Goal: Task Accomplishment & Management: Use online tool/utility

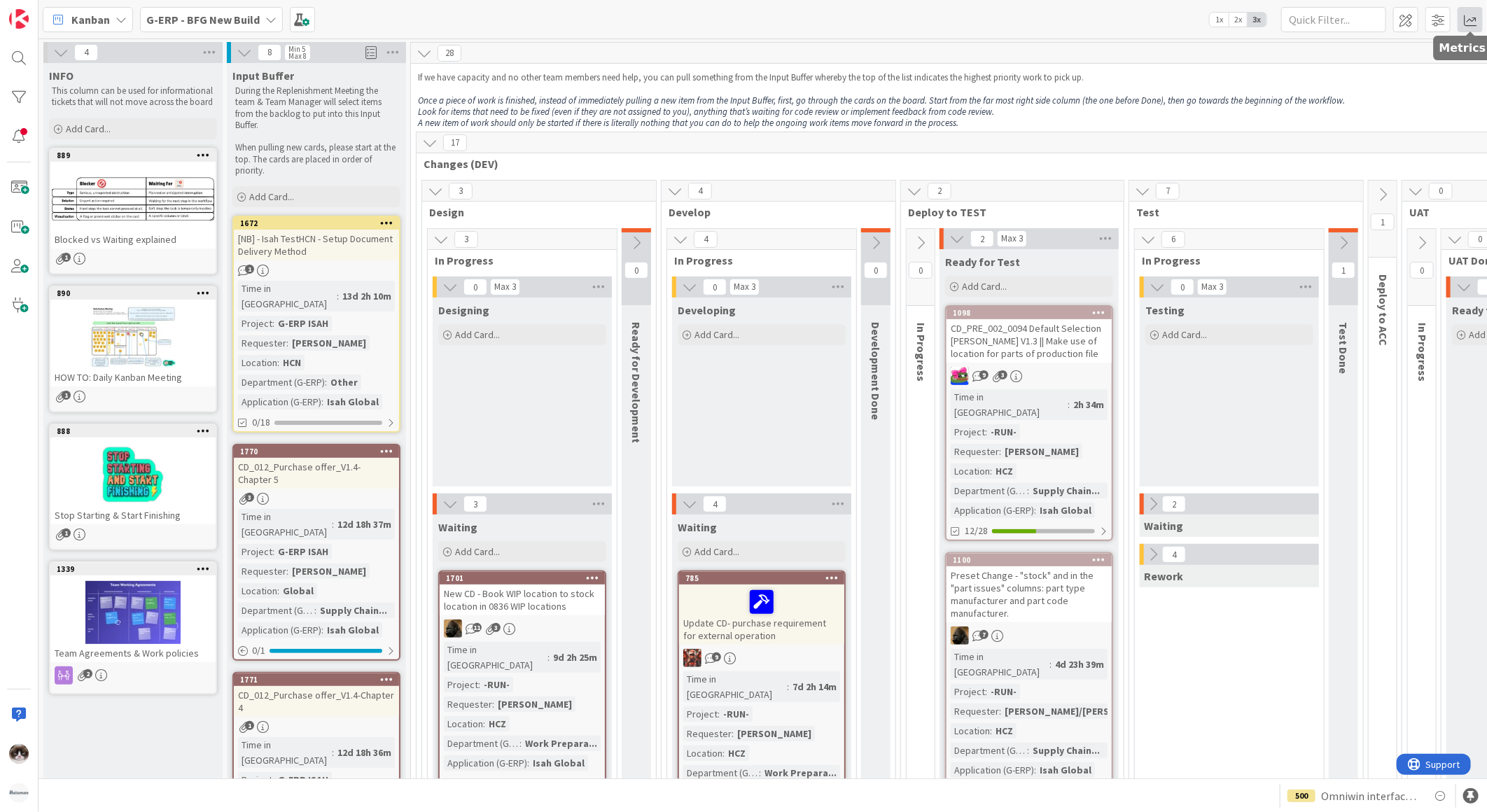
click at [1463, 18] on span at bounding box center [1470, 19] width 25 height 25
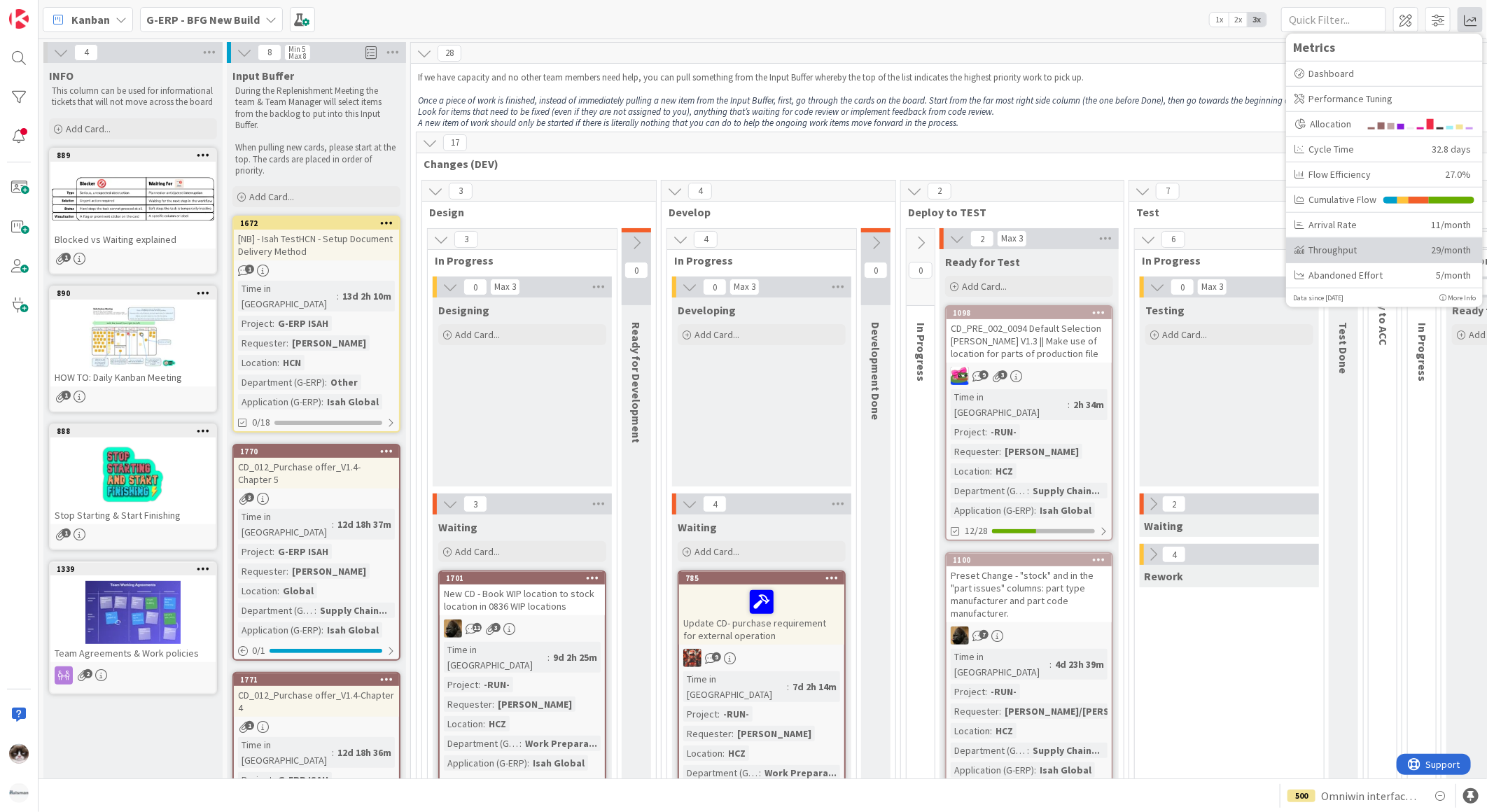
click at [1340, 253] on div "Throughput" at bounding box center [1357, 249] width 126 height 15
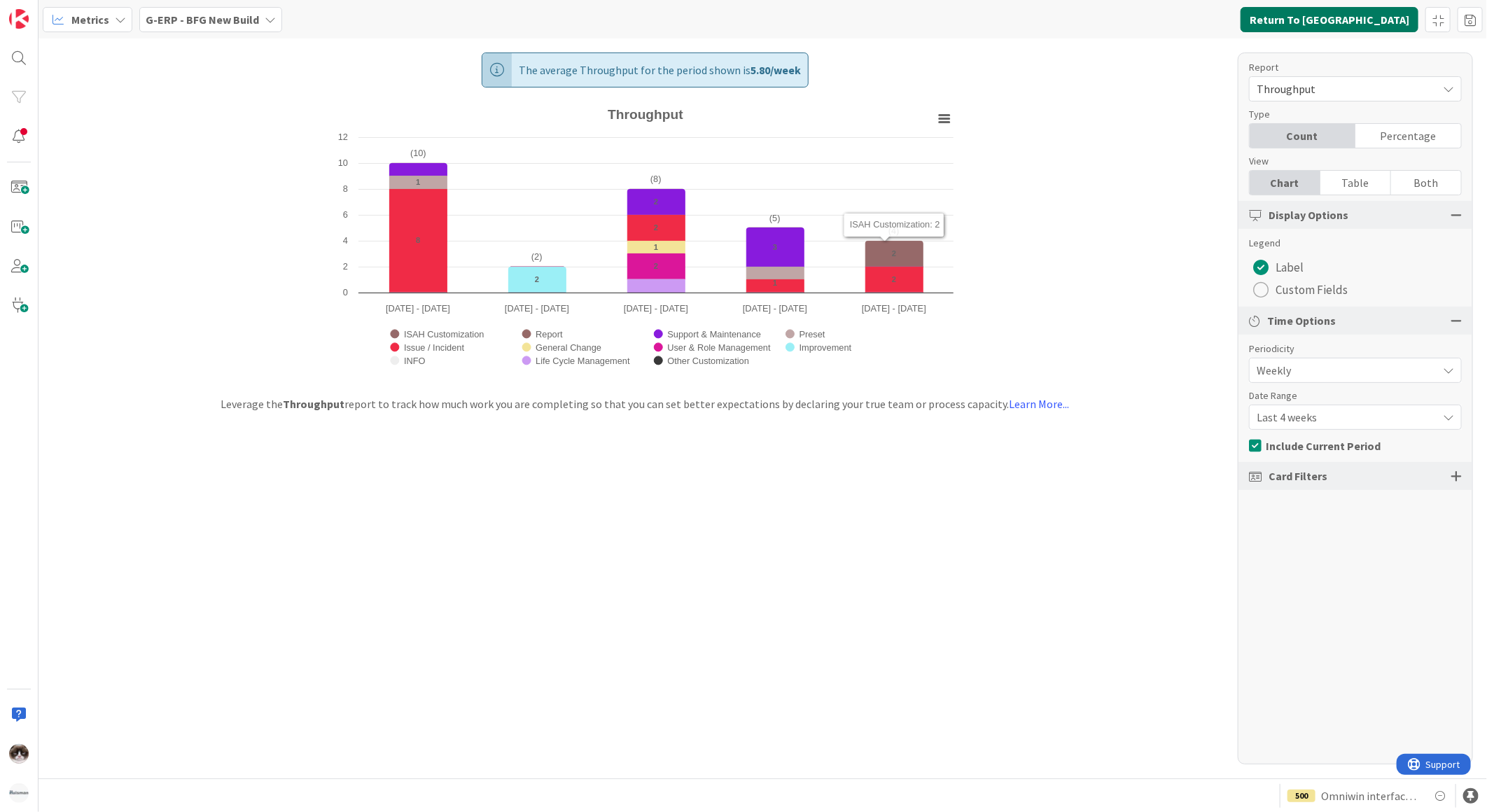
click at [1349, 19] on button "Return To [GEOGRAPHIC_DATA]" at bounding box center [1329, 19] width 178 height 25
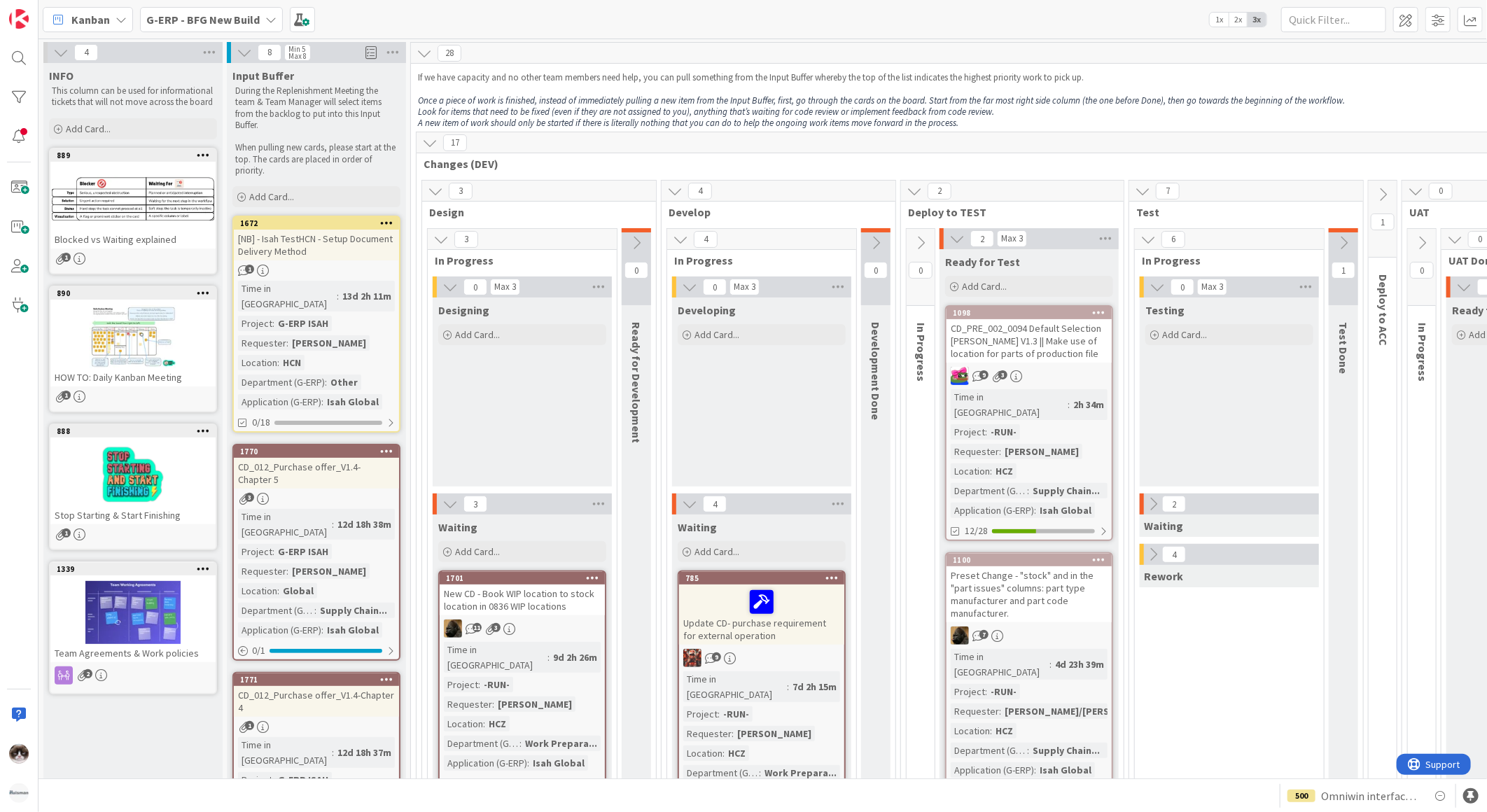
click at [248, 13] on b "G-ERP - BFG New Build" at bounding box center [203, 20] width 114 height 14
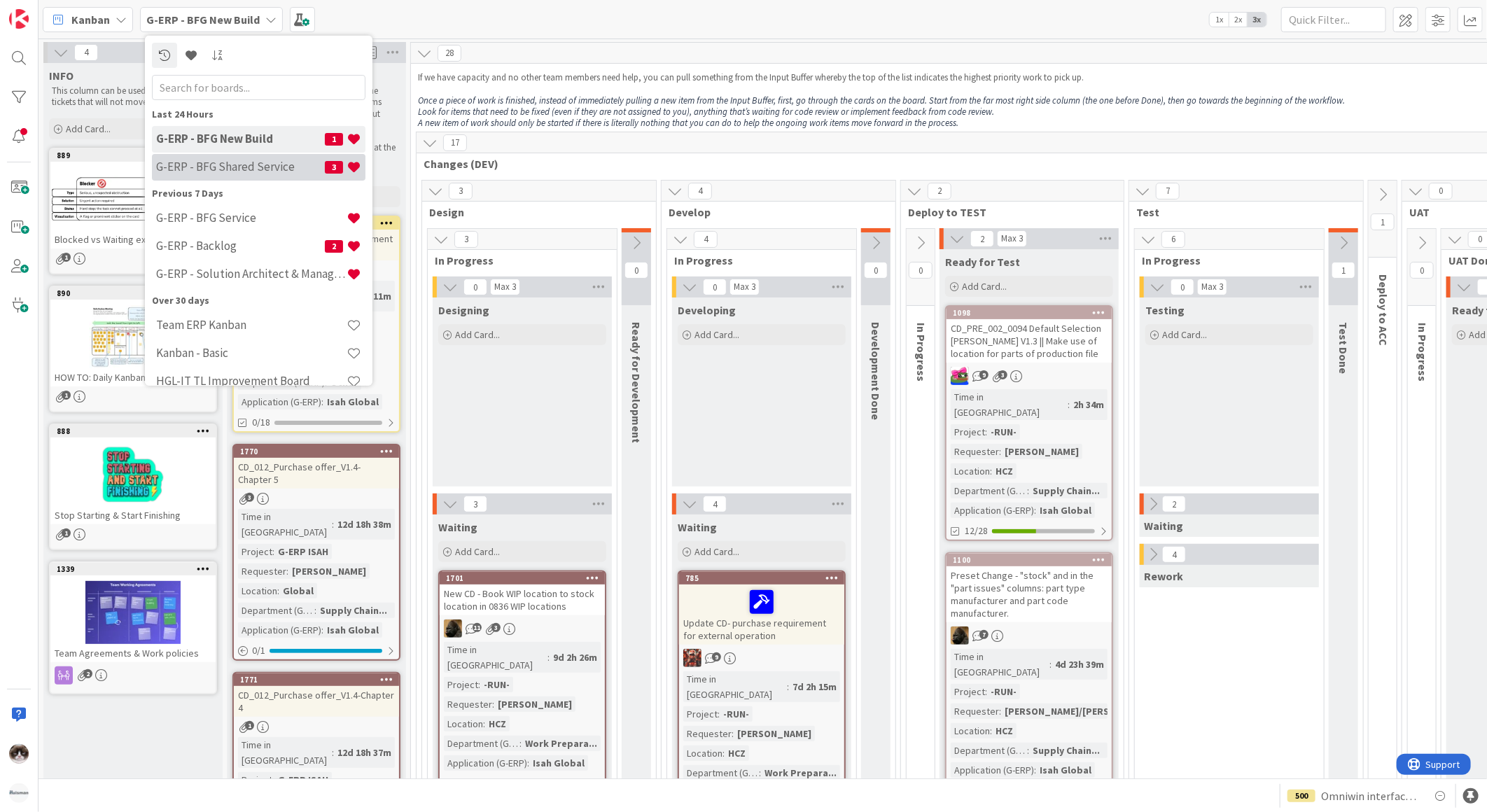
click at [252, 156] on div "G-ERP - BFG Shared Service 3" at bounding box center [259, 166] width 213 height 27
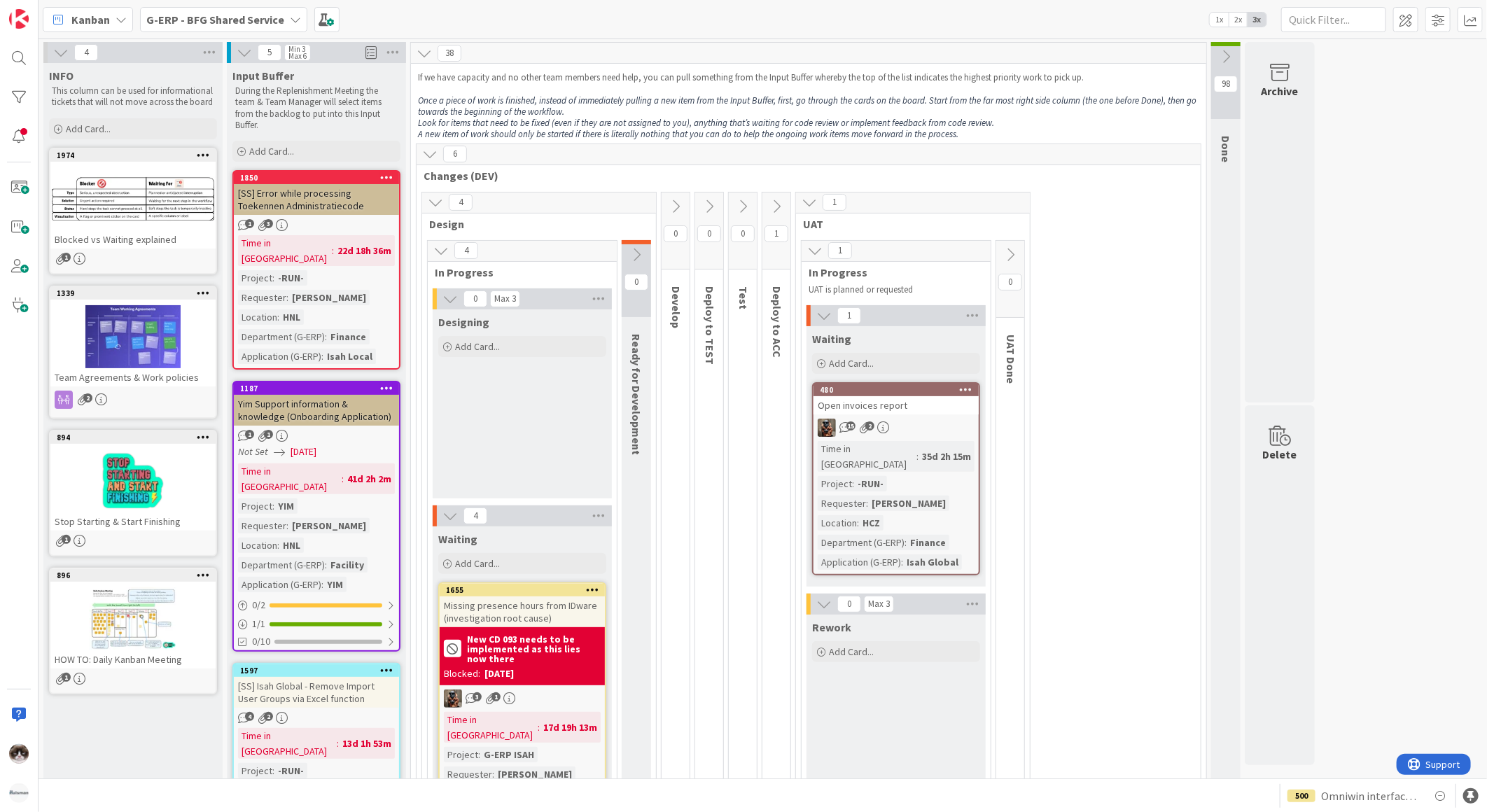
click at [245, 2] on div "Kanban G-ERP - BFG Shared Service 1x 2x 3x" at bounding box center [762, 19] width 1448 height 39
click at [239, 15] on b "G-ERP - BFG Shared Service" at bounding box center [215, 20] width 138 height 14
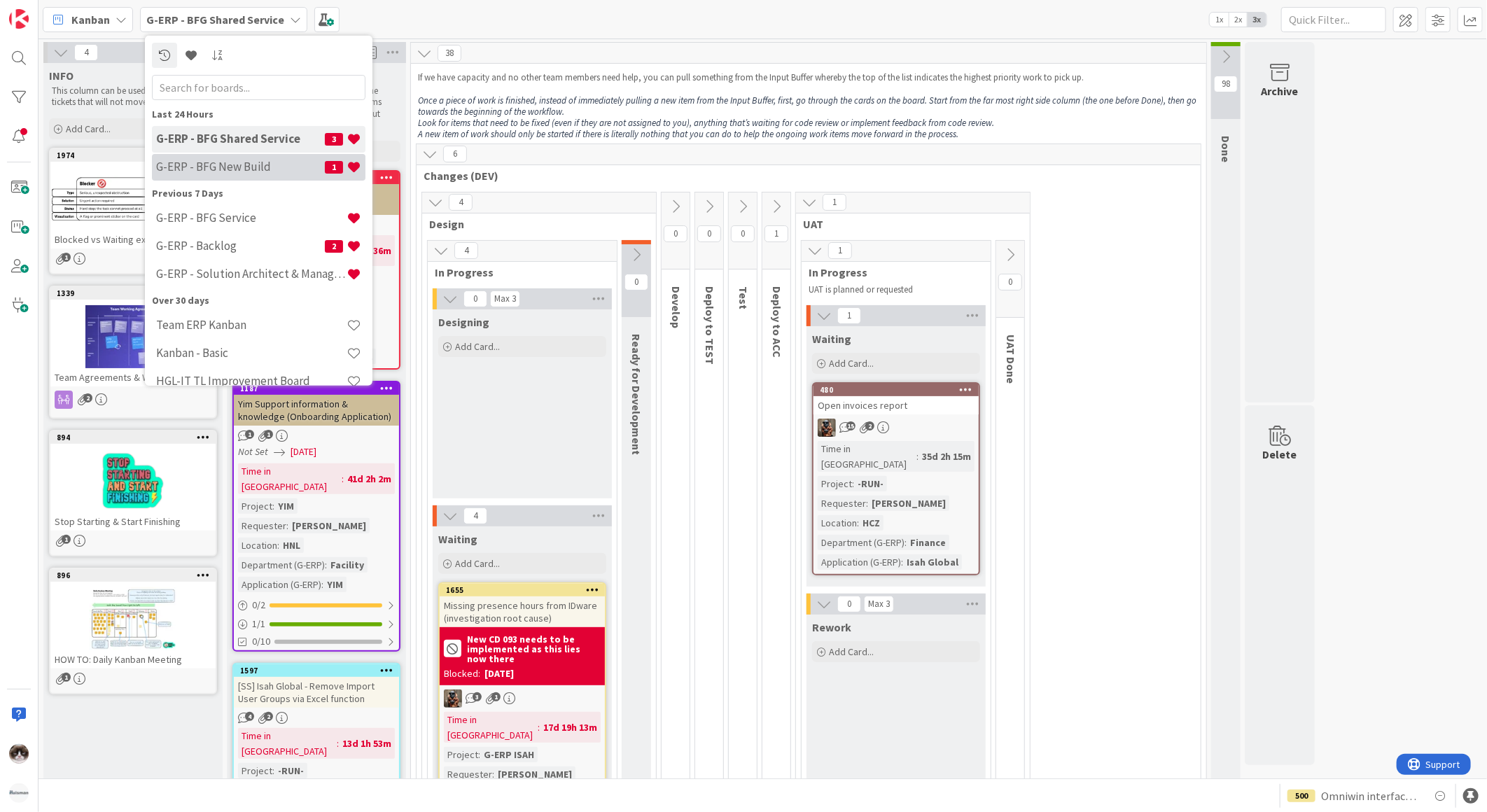
click at [246, 154] on div "G-ERP - BFG New Build 1" at bounding box center [259, 166] width 213 height 27
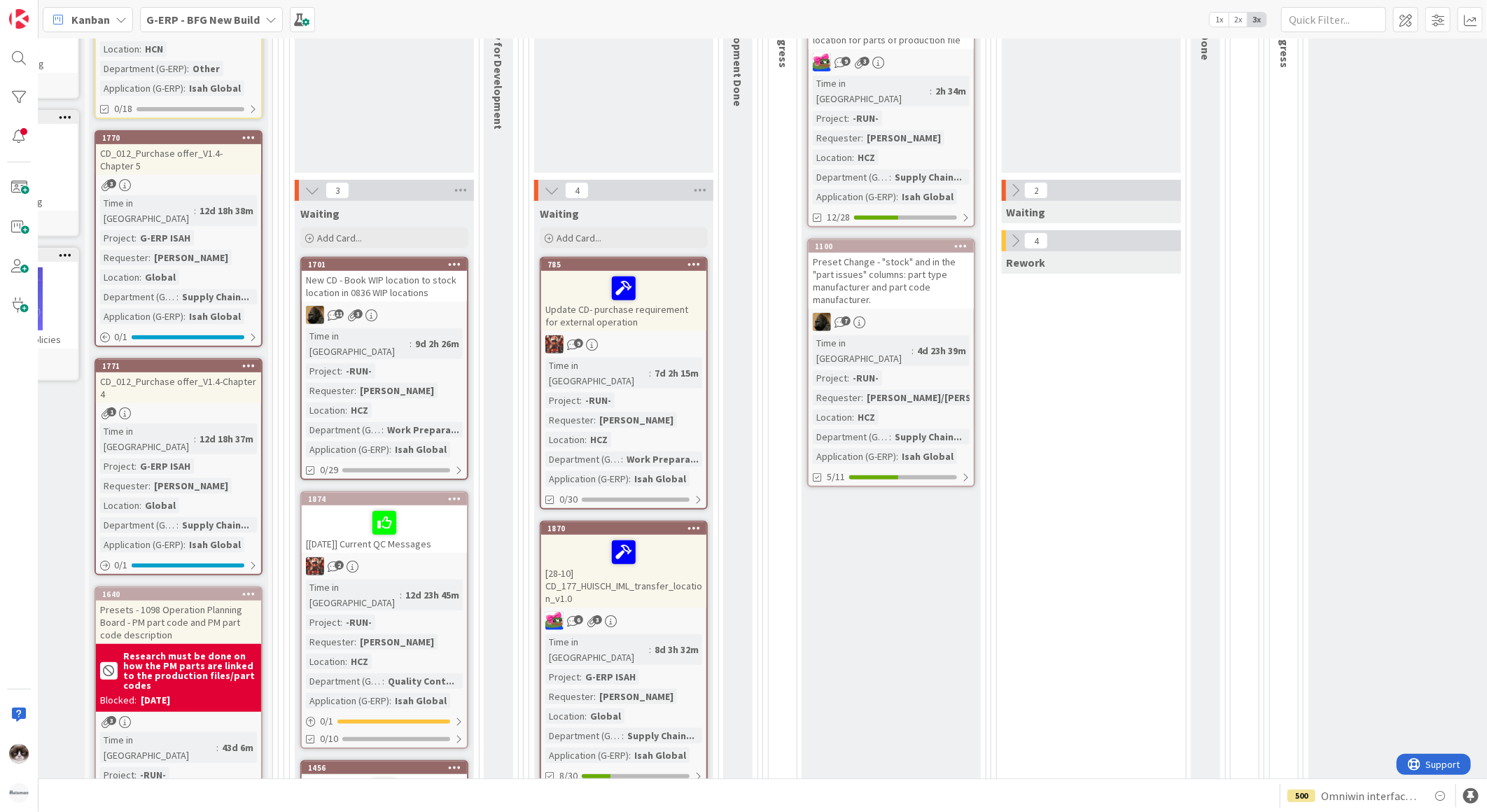
scroll to position [311, 138]
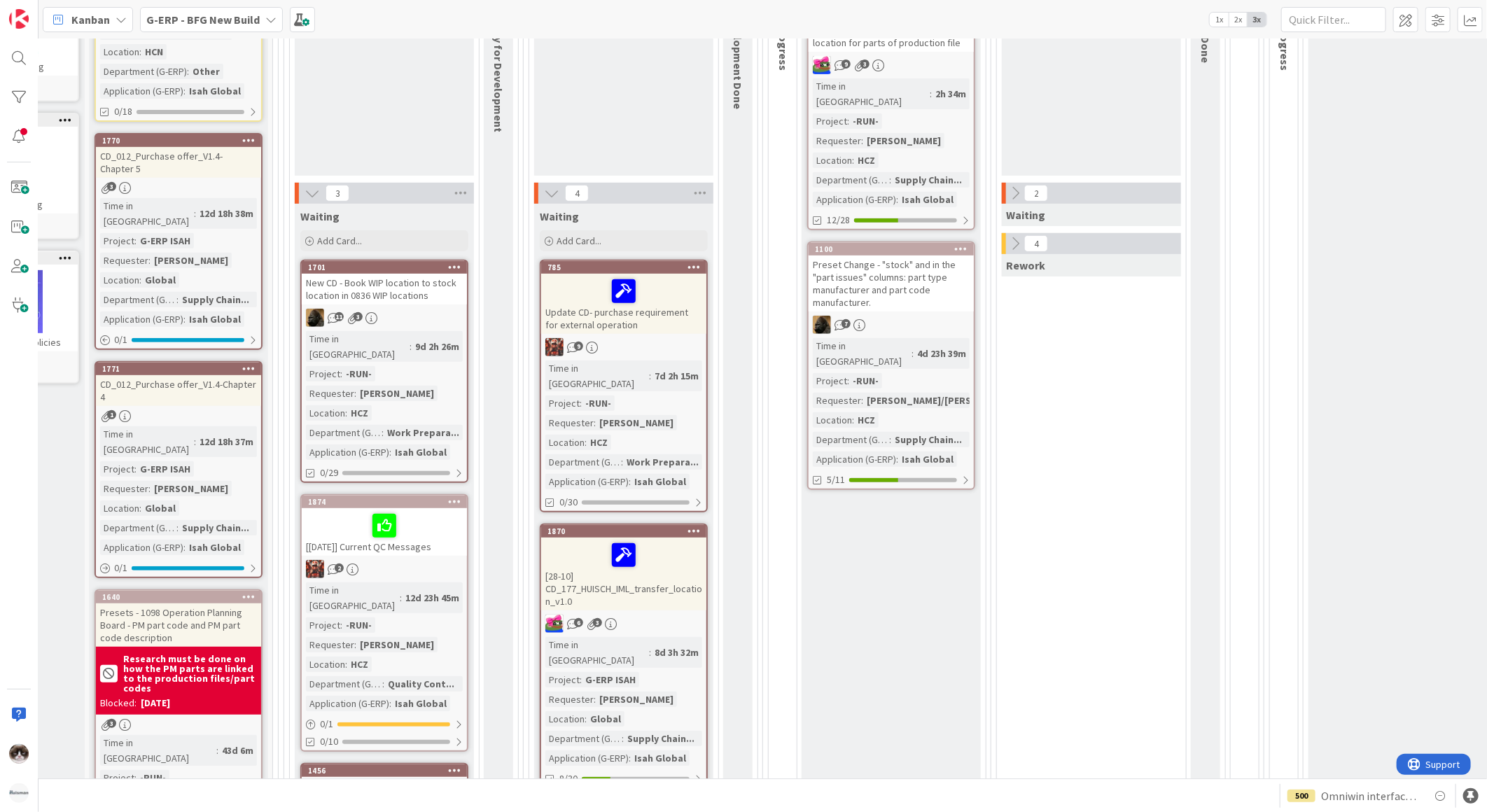
click at [1011, 241] on icon at bounding box center [1015, 243] width 15 height 15
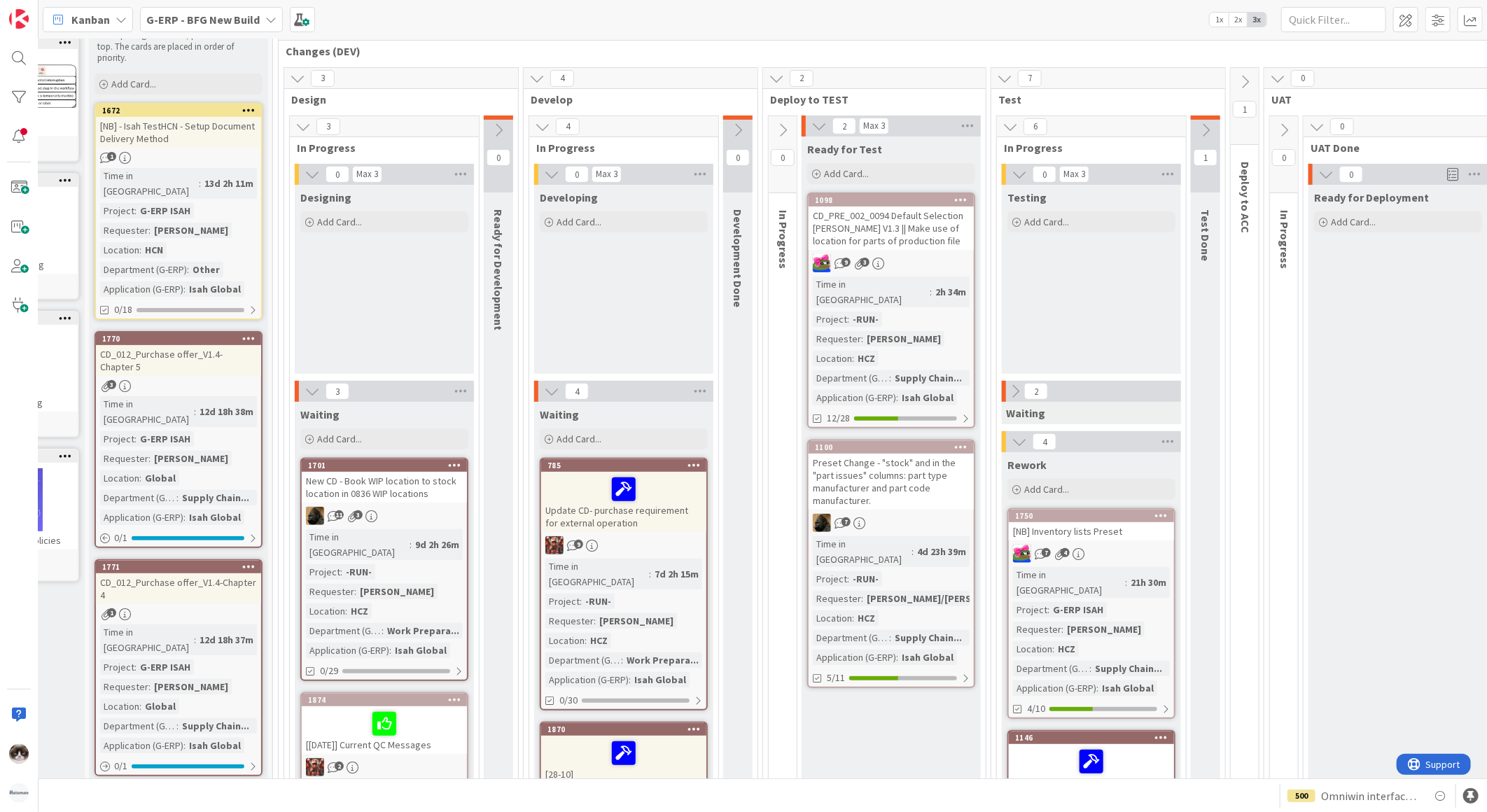
scroll to position [77, 138]
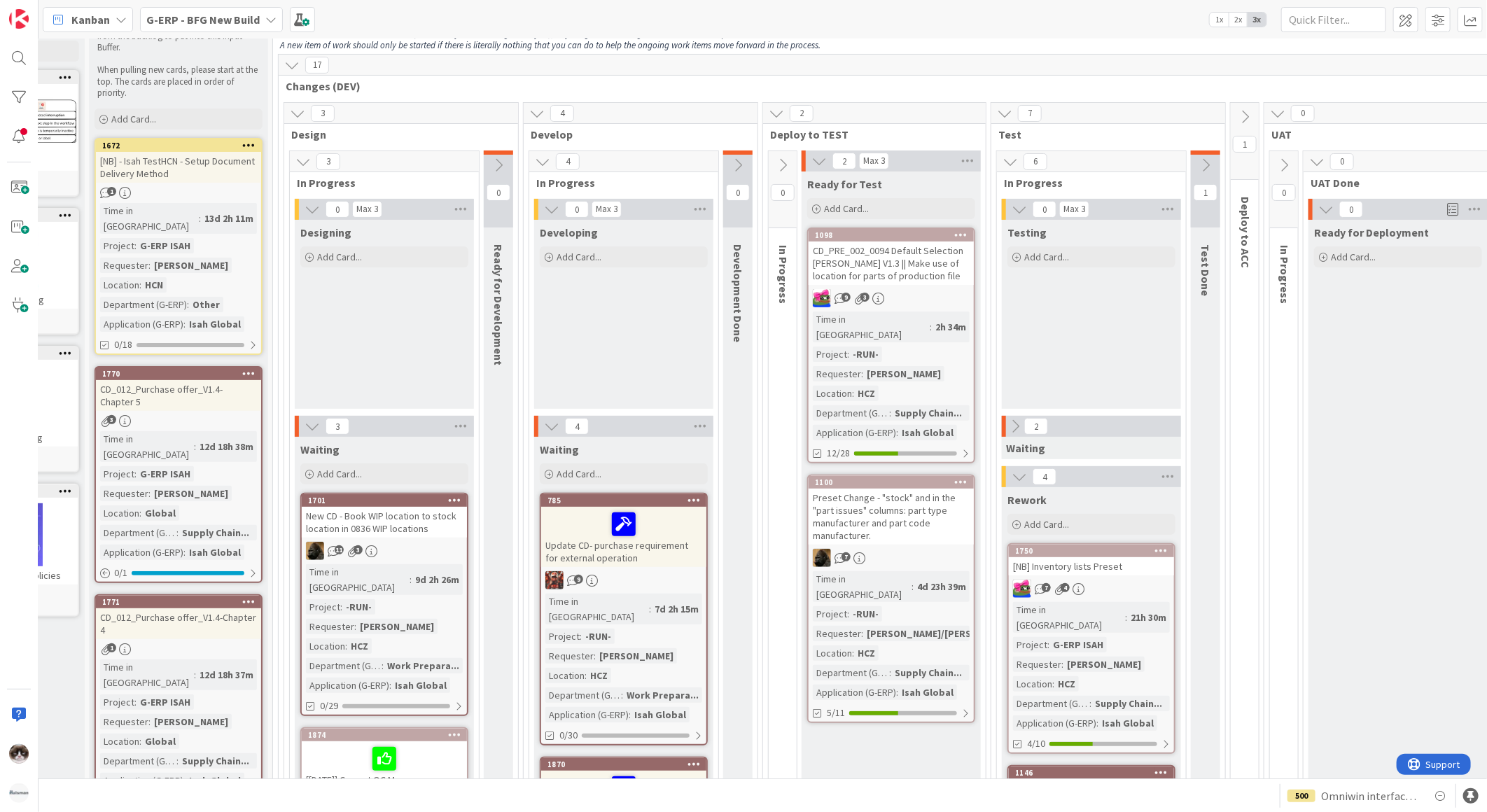
click at [1243, 116] on icon at bounding box center [1244, 117] width 15 height 15
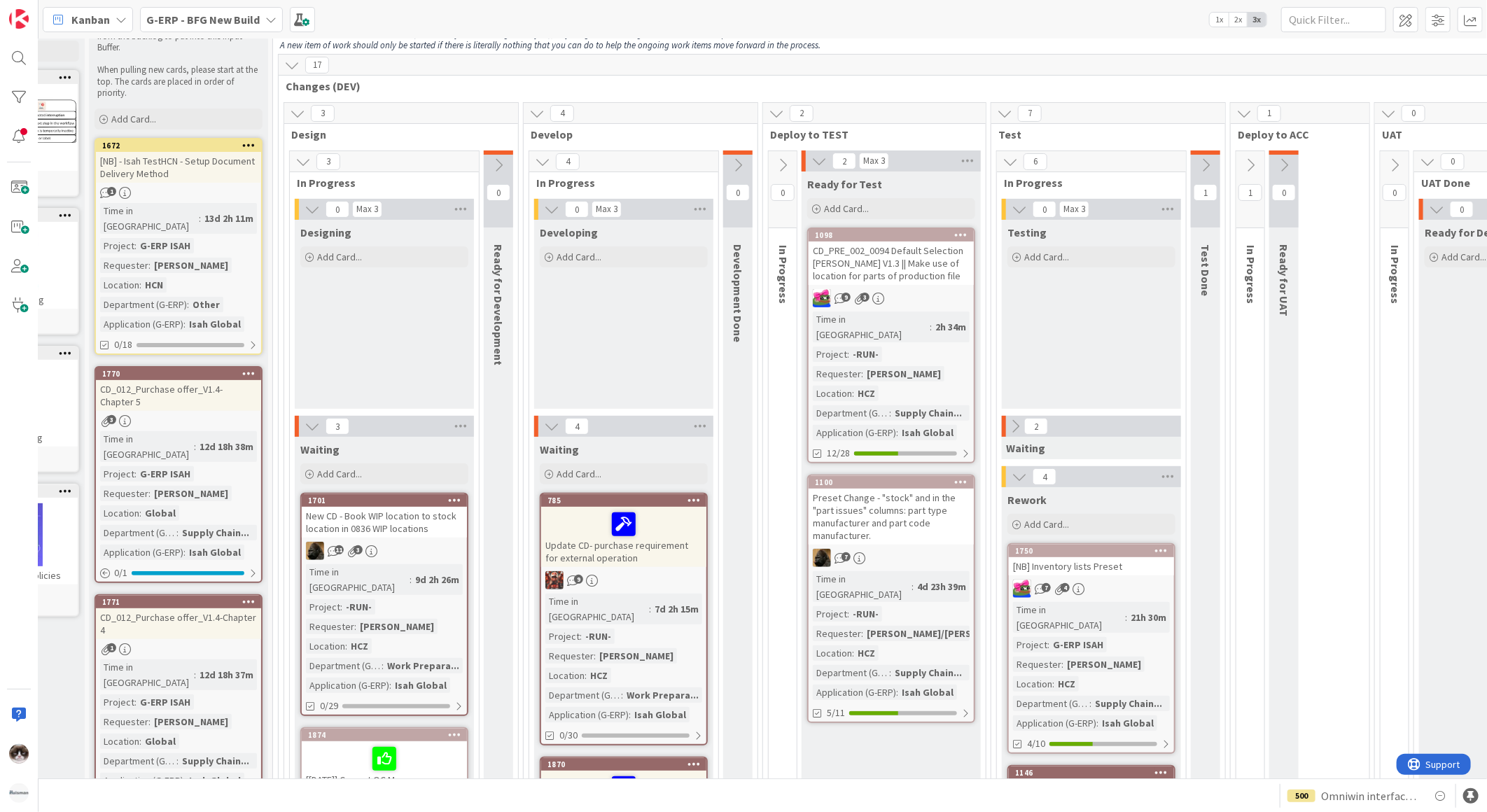
click at [1243, 163] on icon at bounding box center [1250, 165] width 15 height 15
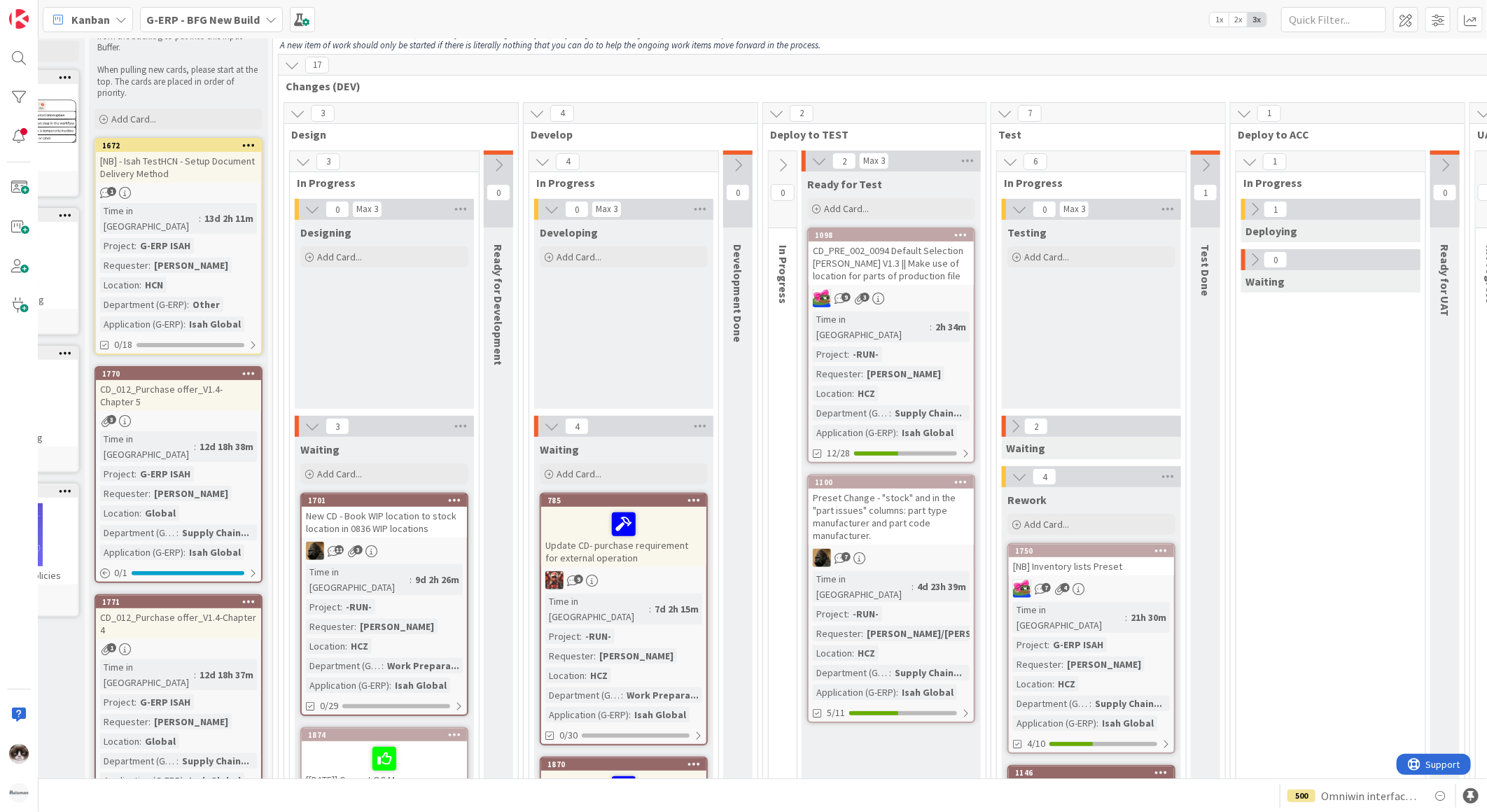
click at [1243, 205] on div at bounding box center [1243, 209] width 4 height 21
click at [1255, 212] on icon at bounding box center [1255, 209] width 15 height 15
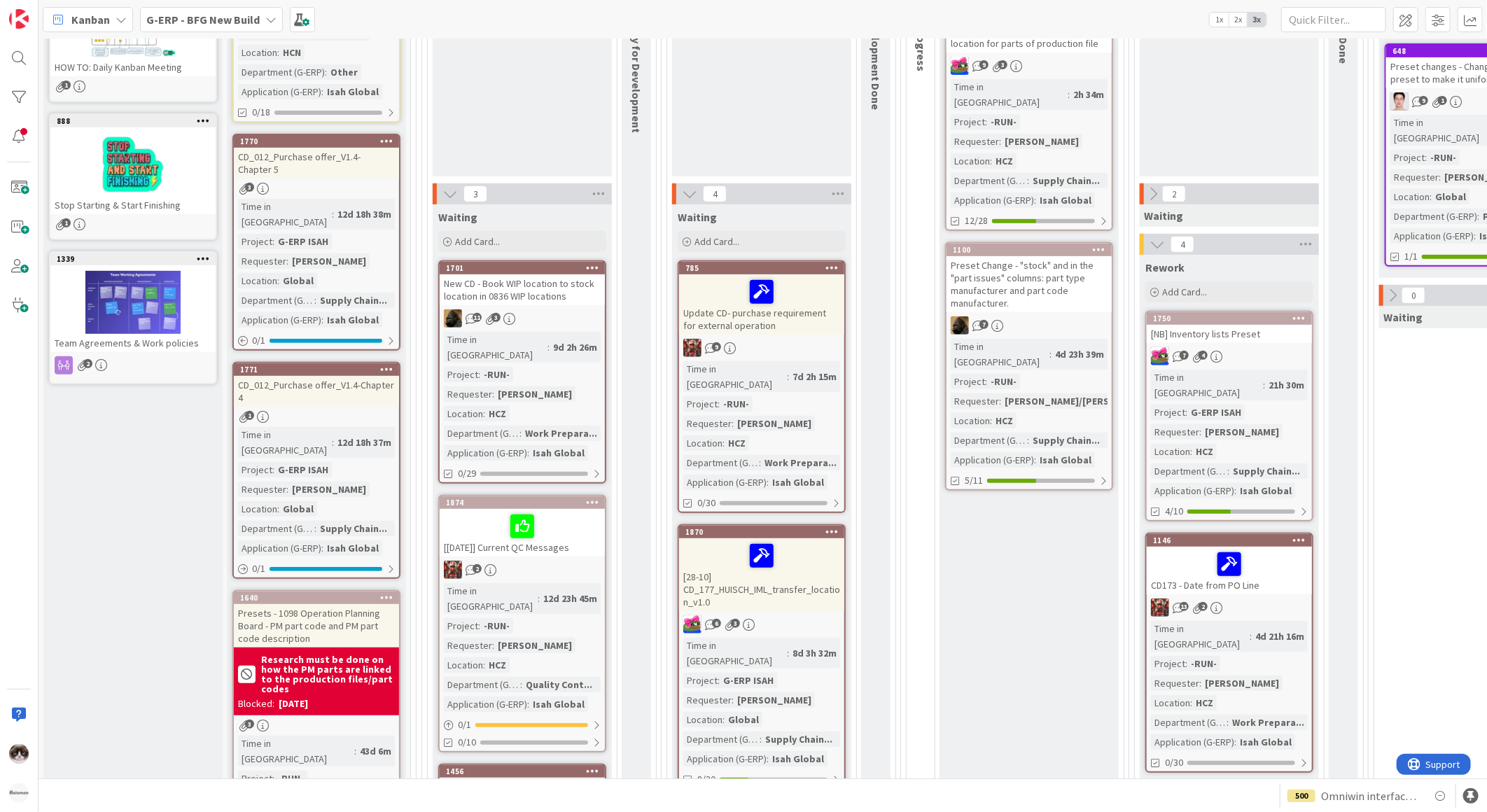
scroll to position [311, 0]
click at [1277, 598] on div "13 2" at bounding box center [1229, 606] width 165 height 18
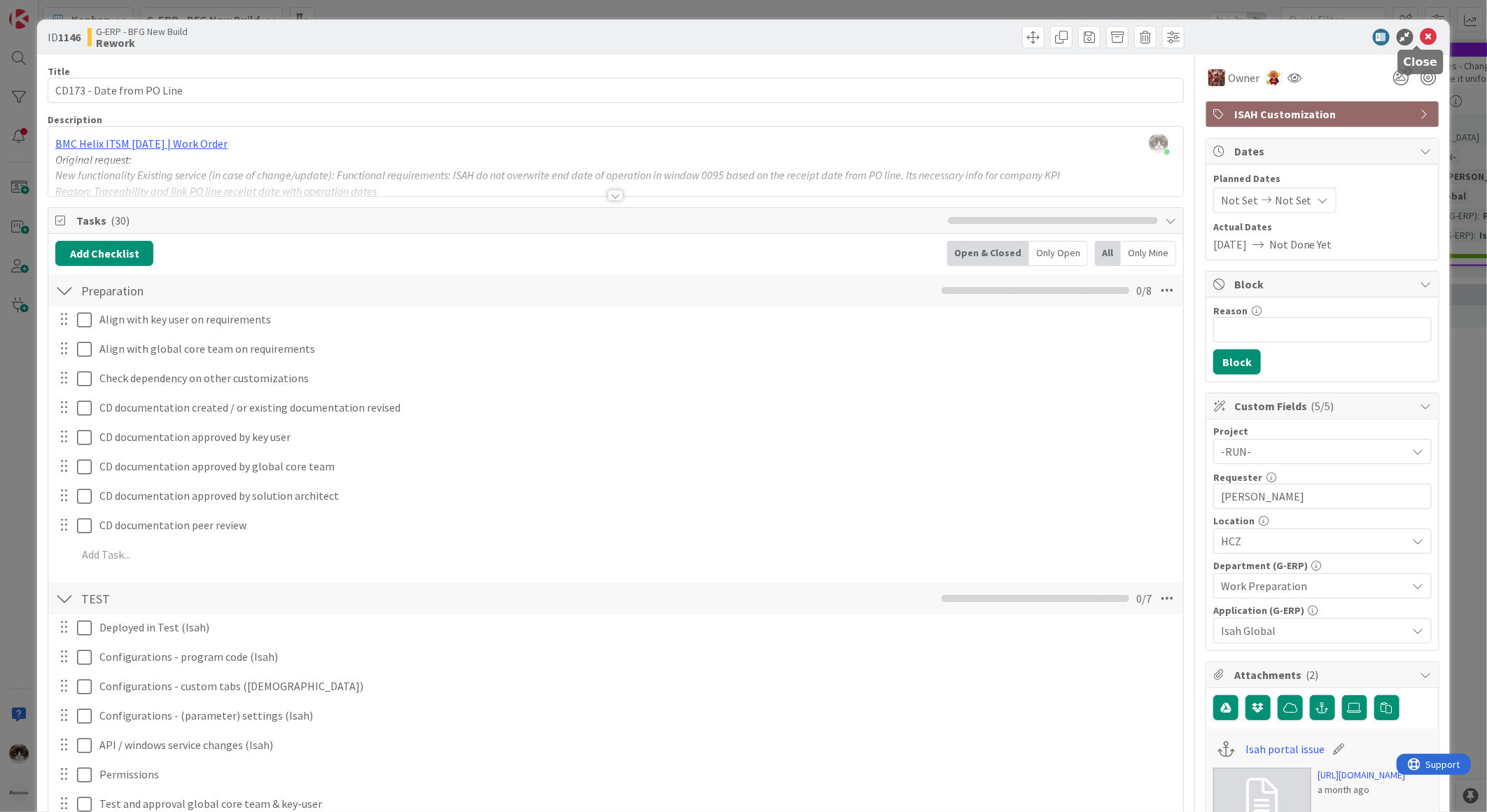
click at [1423, 37] on icon at bounding box center [1428, 37] width 17 height 17
